Goal: Information Seeking & Learning: Check status

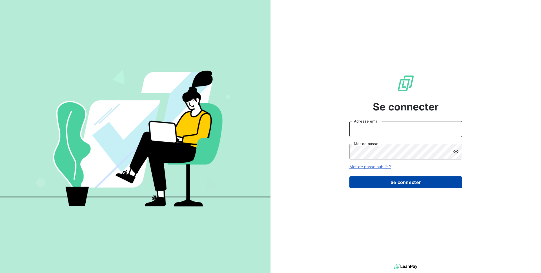
type input "[EMAIL_ADDRESS][DOMAIN_NAME]"
click at [413, 184] on button "Se connecter" at bounding box center [405, 182] width 113 height 12
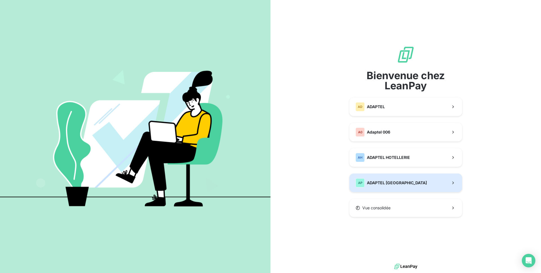
click at [409, 183] on button "AP ADAPTEL PARIS" at bounding box center [405, 183] width 113 height 19
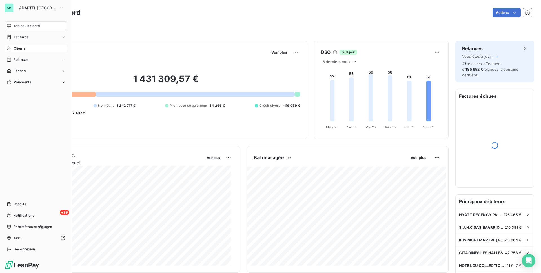
click at [12, 47] on div "Clients" at bounding box center [36, 48] width 63 height 9
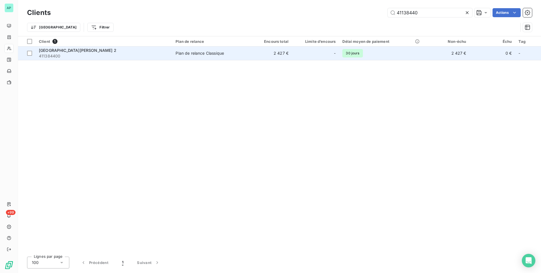
type input "41138440"
click at [97, 52] on span "[GEOGRAPHIC_DATA][PERSON_NAME] 2" at bounding box center [77, 50] width 77 height 5
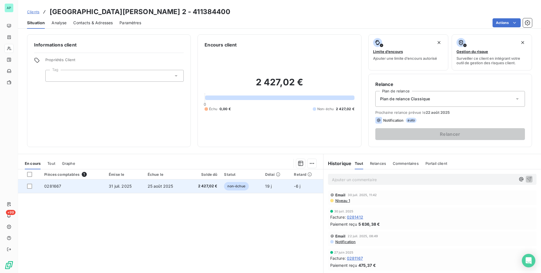
click at [240, 188] on span "non-échue" at bounding box center [236, 186] width 25 height 8
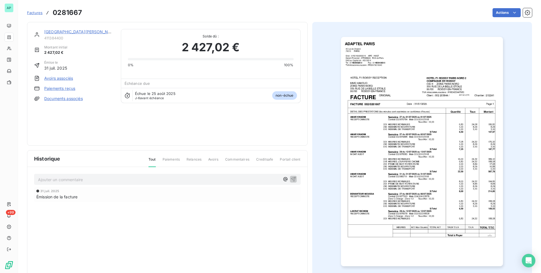
click at [414, 76] on img "button" at bounding box center [422, 151] width 162 height 229
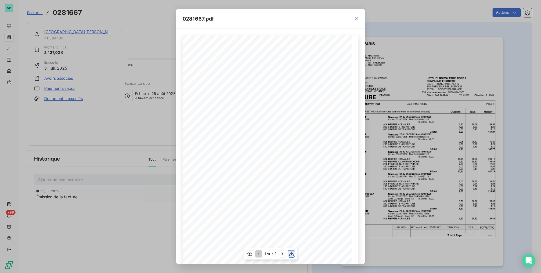
click at [293, 256] on icon "button" at bounding box center [291, 254] width 6 height 6
click at [356, 17] on icon "button" at bounding box center [357, 19] width 6 height 6
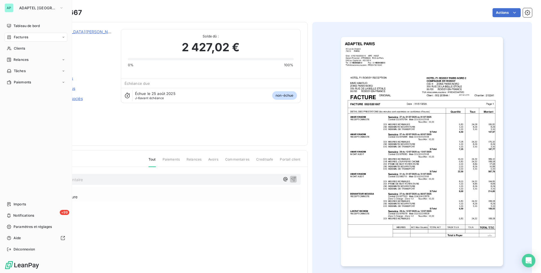
click at [22, 35] on span "Factures" at bounding box center [21, 37] width 14 height 5
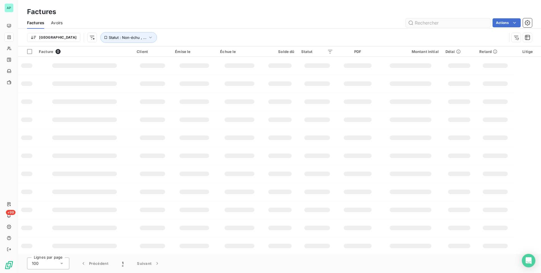
click at [470, 23] on input "text" at bounding box center [448, 22] width 85 height 9
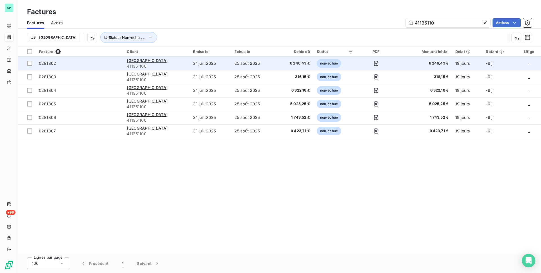
type input "41135110"
click at [329, 65] on span "non-échue" at bounding box center [329, 63] width 25 height 8
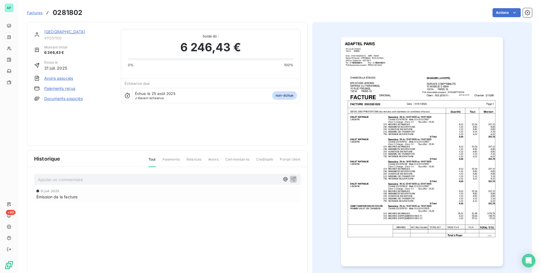
click at [434, 144] on img "button" at bounding box center [422, 151] width 162 height 229
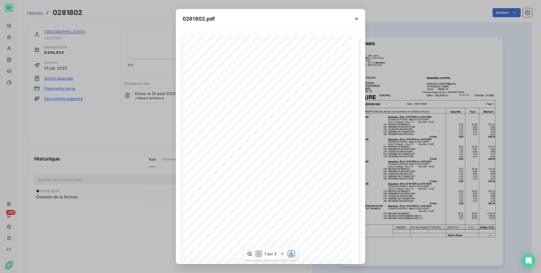
click at [294, 253] on icon "button" at bounding box center [291, 254] width 6 height 6
click at [359, 19] on icon "button" at bounding box center [357, 19] width 6 height 6
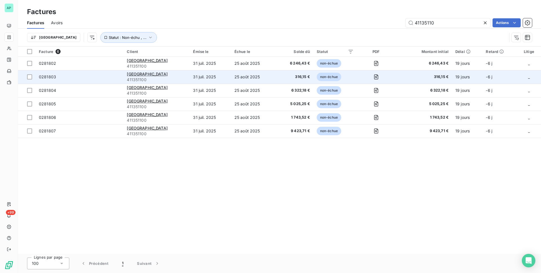
click at [333, 78] on span "non-échue" at bounding box center [329, 77] width 25 height 8
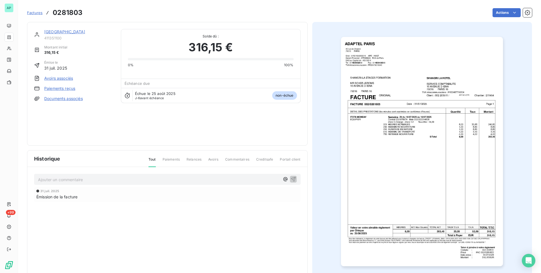
click at [426, 106] on img "button" at bounding box center [422, 151] width 162 height 229
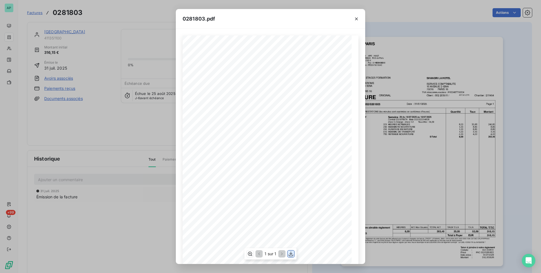
click at [291, 254] on icon "button" at bounding box center [291, 254] width 6 height 6
click at [359, 19] on button "button" at bounding box center [356, 18] width 9 height 9
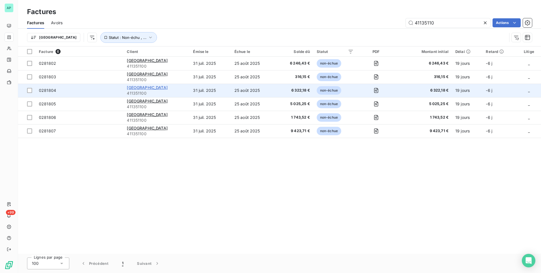
click at [163, 87] on span "[GEOGRAPHIC_DATA]" at bounding box center [147, 87] width 41 height 5
click at [326, 90] on span "non-échue" at bounding box center [329, 90] width 25 height 8
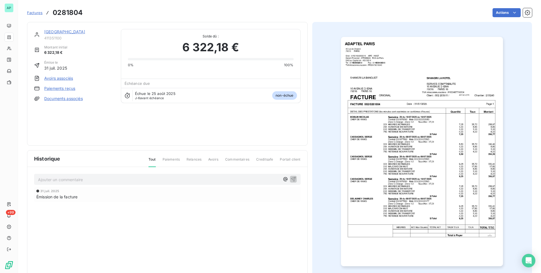
click at [383, 105] on img "button" at bounding box center [422, 151] width 162 height 229
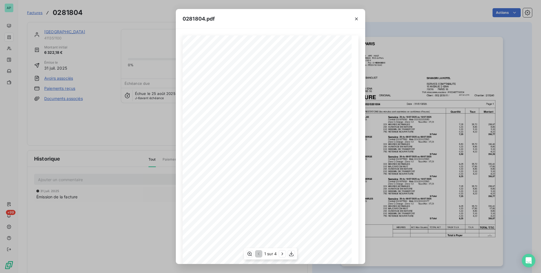
scroll to position [17, 0]
click at [283, 254] on icon "button" at bounding box center [282, 254] width 6 height 6
click at [283, 253] on icon "button" at bounding box center [282, 253] width 1 height 3
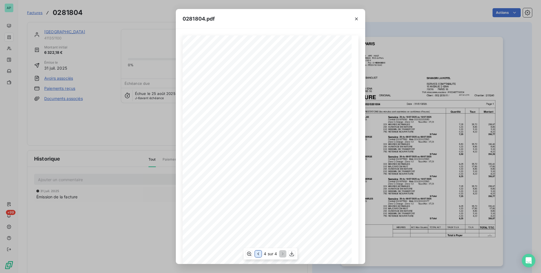
click at [256, 254] on icon "button" at bounding box center [258, 254] width 6 height 6
click at [256, 254] on icon "button" at bounding box center [259, 254] width 6 height 6
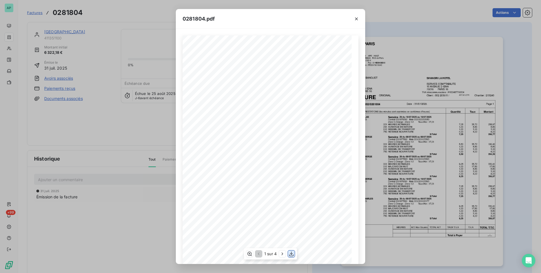
click at [289, 253] on icon "button" at bounding box center [291, 254] width 6 height 6
click at [357, 20] on icon "button" at bounding box center [356, 18] width 3 height 3
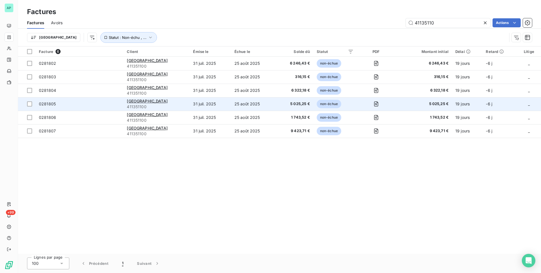
click at [326, 104] on span "non-échue" at bounding box center [329, 104] width 25 height 8
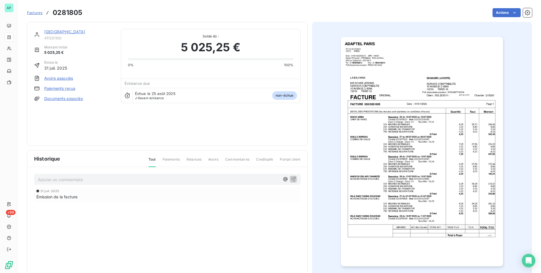
click at [397, 103] on img "button" at bounding box center [422, 151] width 162 height 229
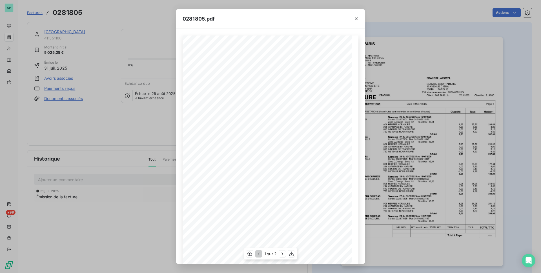
scroll to position [17, 0]
click at [283, 252] on icon "button" at bounding box center [282, 254] width 6 height 6
click at [260, 255] on icon "button" at bounding box center [258, 254] width 6 height 6
click at [292, 255] on icon "button" at bounding box center [291, 254] width 6 height 6
click at [356, 20] on icon "button" at bounding box center [357, 19] width 6 height 6
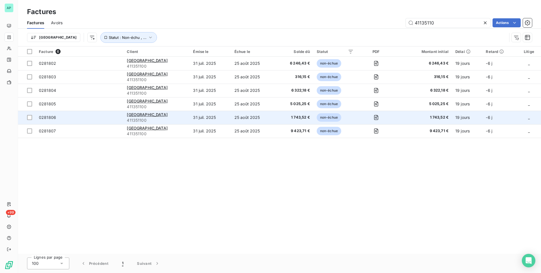
click at [327, 116] on span "non-échue" at bounding box center [329, 117] width 25 height 8
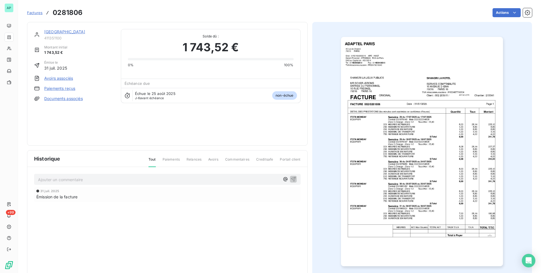
click at [387, 106] on img "button" at bounding box center [422, 151] width 162 height 229
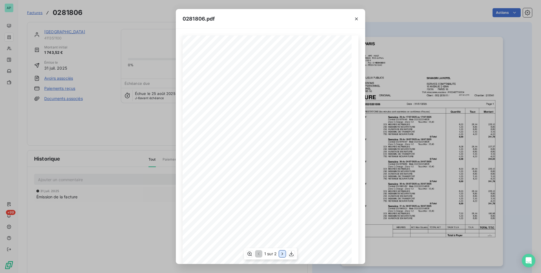
click at [284, 253] on icon "button" at bounding box center [282, 254] width 6 height 6
click at [259, 254] on icon "button" at bounding box center [258, 254] width 6 height 6
click at [291, 254] on icon "button" at bounding box center [291, 254] width 6 height 6
click at [358, 19] on icon "button" at bounding box center [357, 19] width 6 height 6
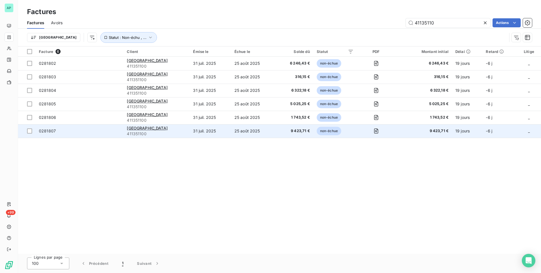
click at [222, 130] on td "31 juil. 2025" at bounding box center [210, 131] width 41 height 14
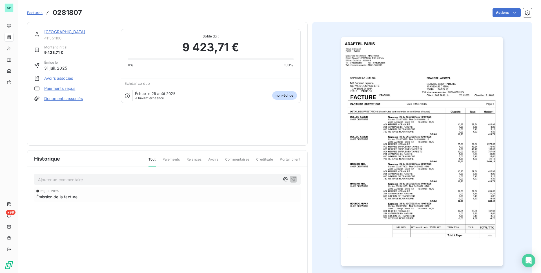
click at [463, 101] on img "button" at bounding box center [422, 151] width 162 height 229
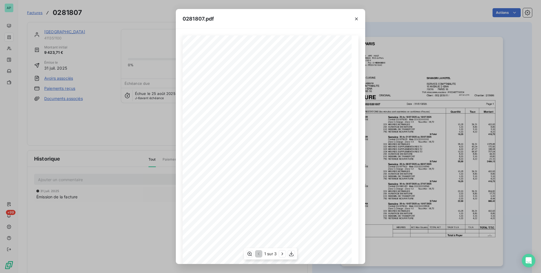
scroll to position [17, 0]
click at [280, 254] on icon "button" at bounding box center [282, 254] width 6 height 6
click at [281, 254] on icon "button" at bounding box center [283, 254] width 6 height 6
click at [257, 254] on icon "button" at bounding box center [258, 254] width 6 height 6
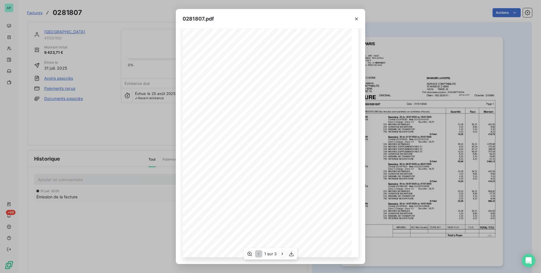
scroll to position [0, 0]
click at [294, 253] on icon "button" at bounding box center [291, 254] width 6 height 6
click at [391, 19] on div "0281807.pdf DETAIL DES PRESTATIONS (les minutes sont exprimées en centièmes d'h…" at bounding box center [270, 136] width 541 height 273
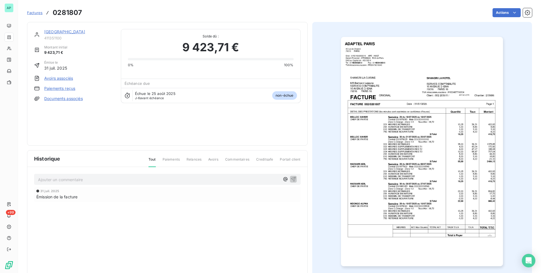
click at [359, 17] on div "Actions" at bounding box center [310, 12] width 443 height 9
